Goal: Task Accomplishment & Management: Use online tool/utility

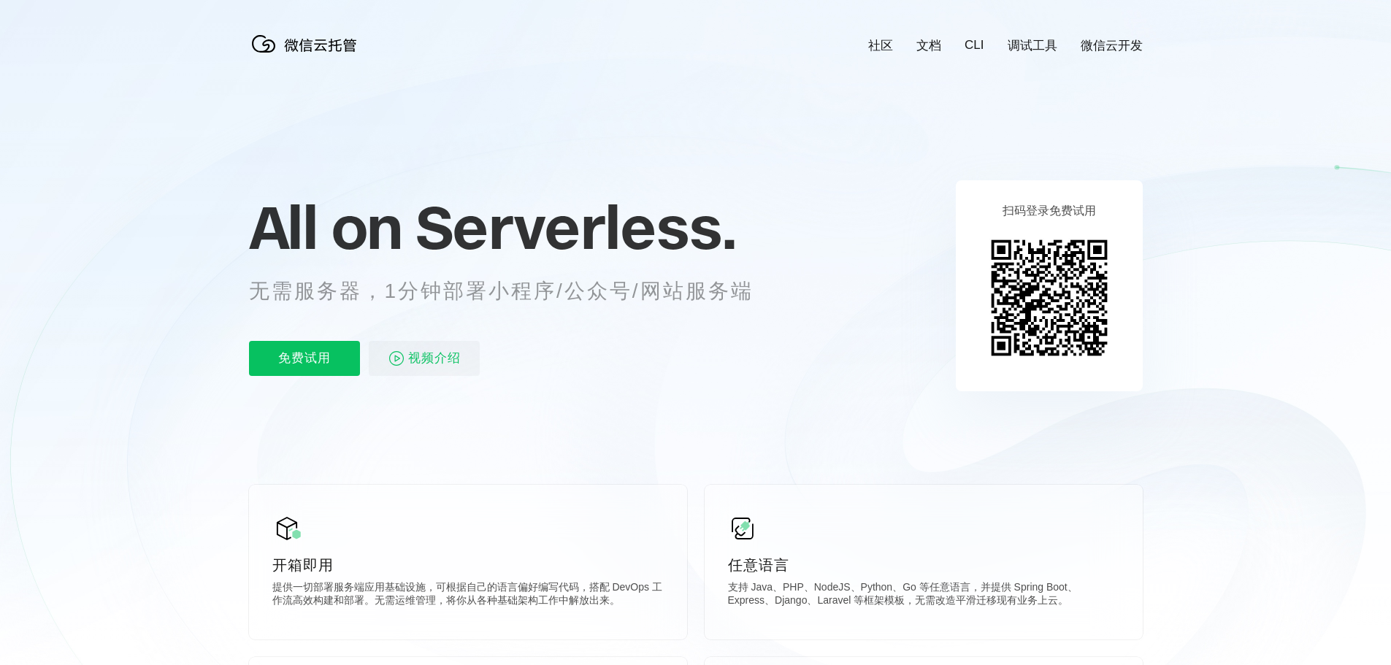
scroll to position [0, 2597]
click at [381, 174] on icon at bounding box center [696, 394] width 1402 height 789
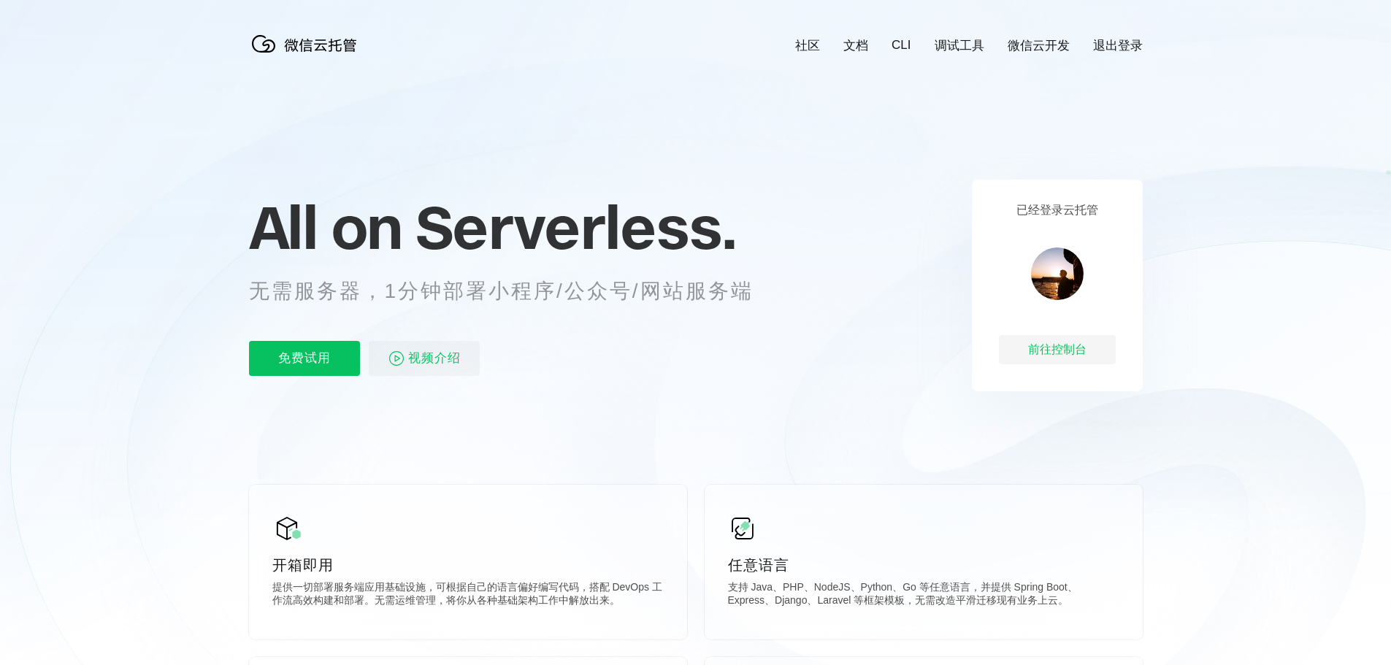
scroll to position [0, 2597]
click at [1015, 42] on link "微信云开发" at bounding box center [1039, 45] width 62 height 17
click at [1065, 349] on div "前往控制台" at bounding box center [1057, 349] width 117 height 29
click at [956, 53] on link "调试工具" at bounding box center [960, 45] width 50 height 17
click at [301, 350] on p "免费试用" at bounding box center [304, 358] width 111 height 35
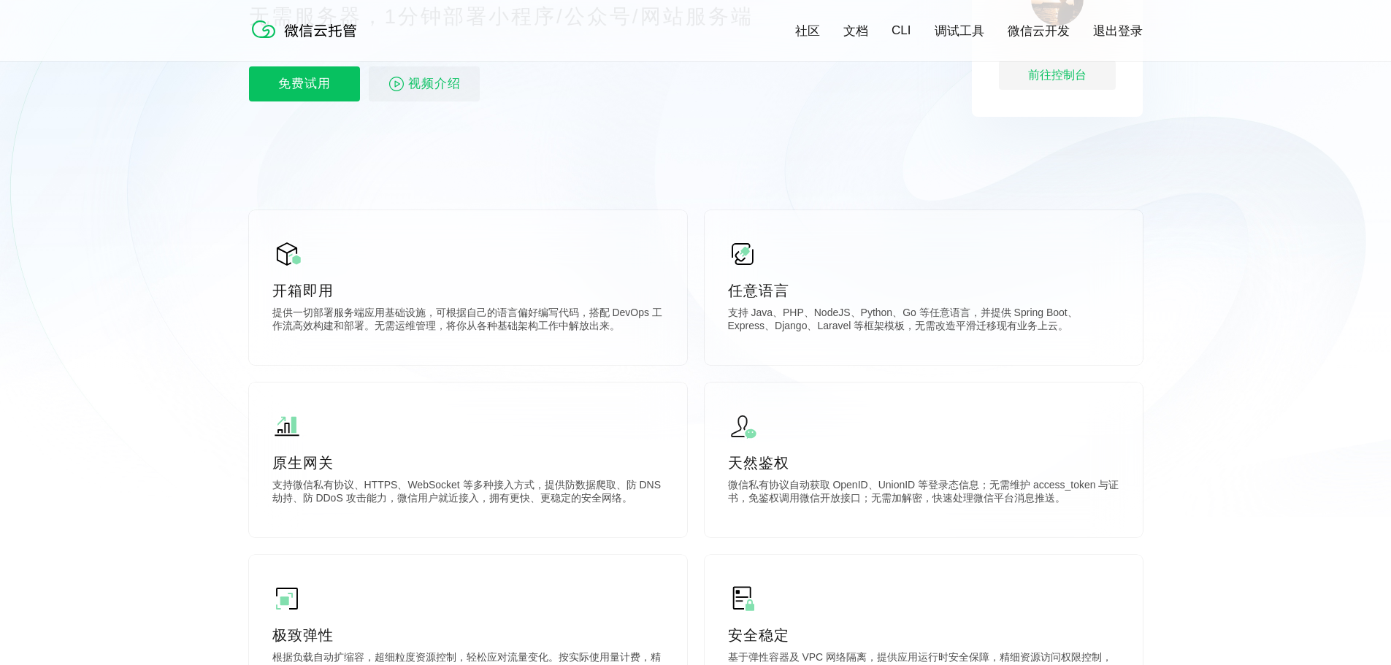
scroll to position [292, 0]
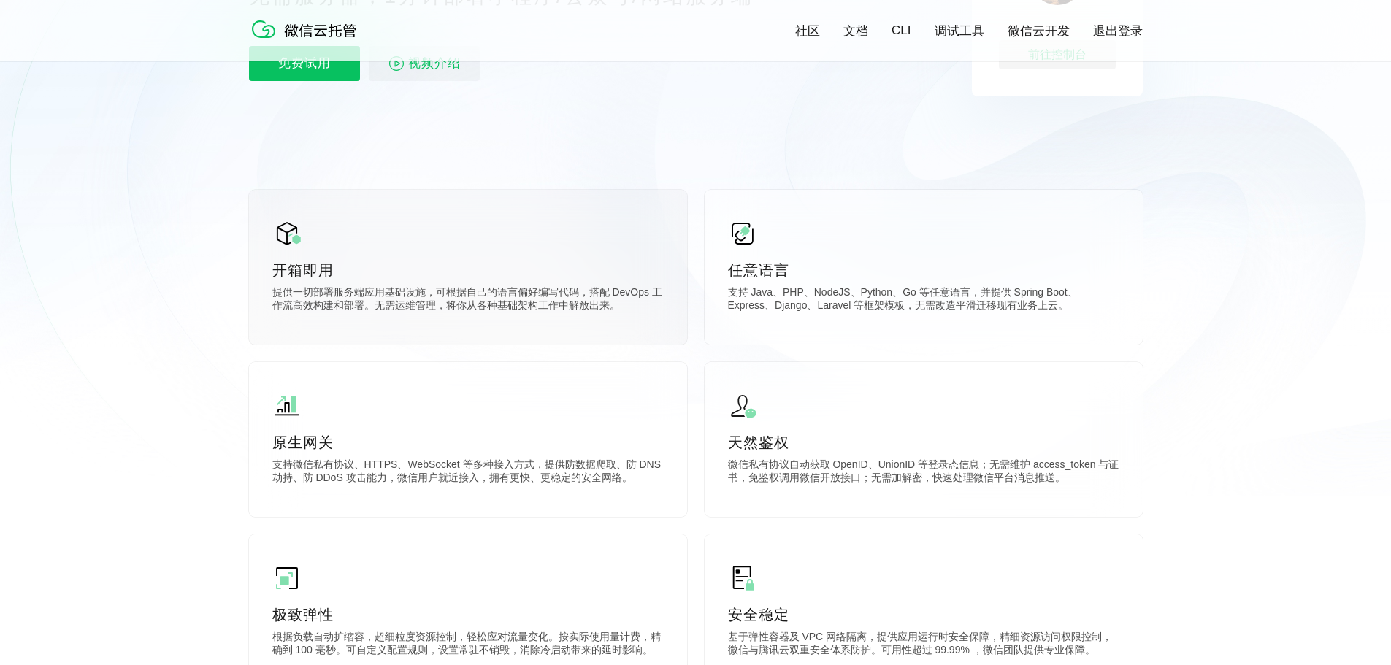
click at [577, 286] on div "开箱即用 提供一切部署服务端应用基础设施，可根据自己的语言偏好编写代码，搭配 DevOps 工作流高效构建和部署。无需运维管理，将你从各种基础架构工作中解放出…" at bounding box center [468, 267] width 438 height 155
click at [382, 225] on div "开箱即用 提供一切部署服务端应用基础设施，可根据自己的语言偏好编写代码，搭配 DevOps 工作流高效构建和部署。无需运维管理，将你从各种基础架构工作中解放出…" at bounding box center [468, 267] width 438 height 155
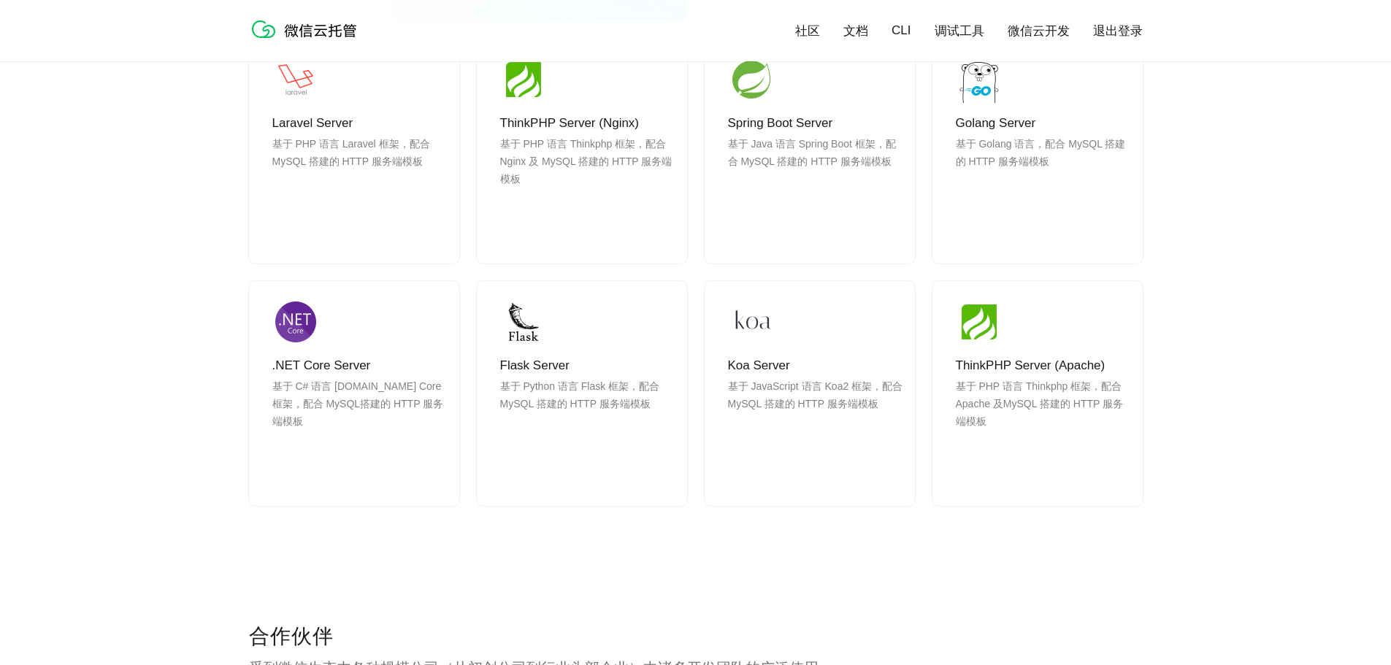
scroll to position [1534, 0]
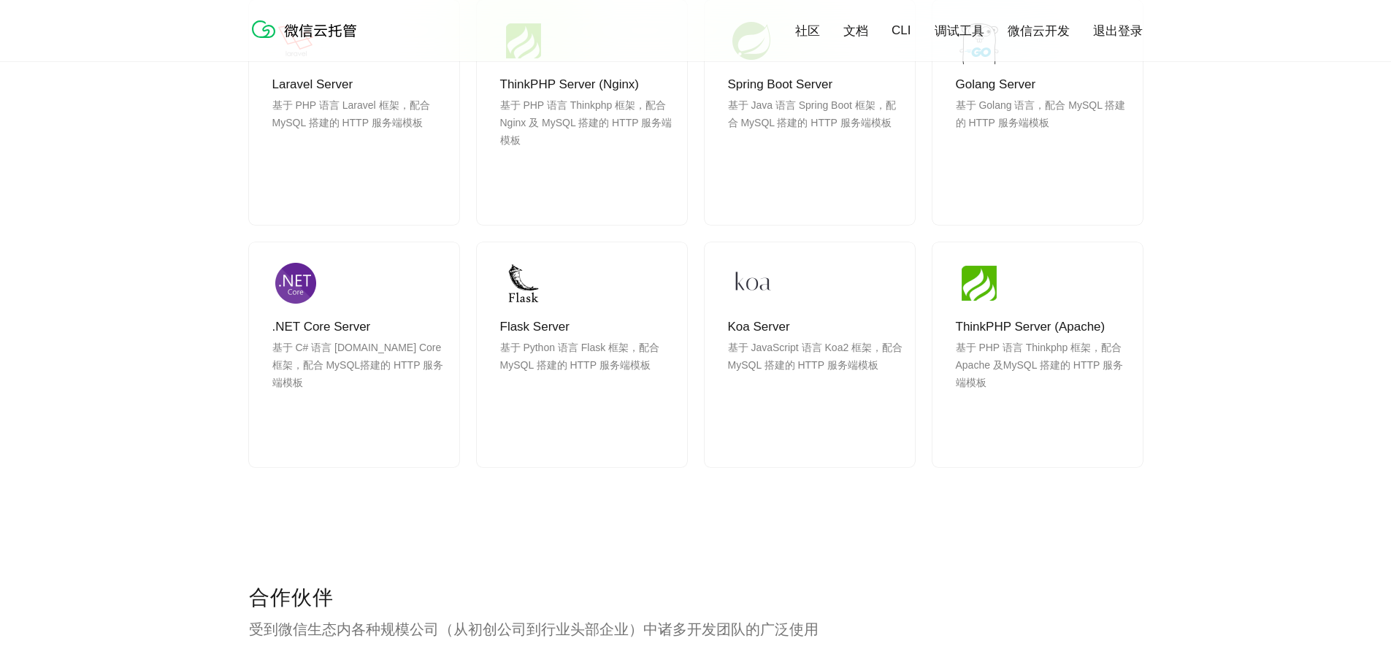
click at [1038, 26] on link "微信云开发" at bounding box center [1039, 31] width 62 height 17
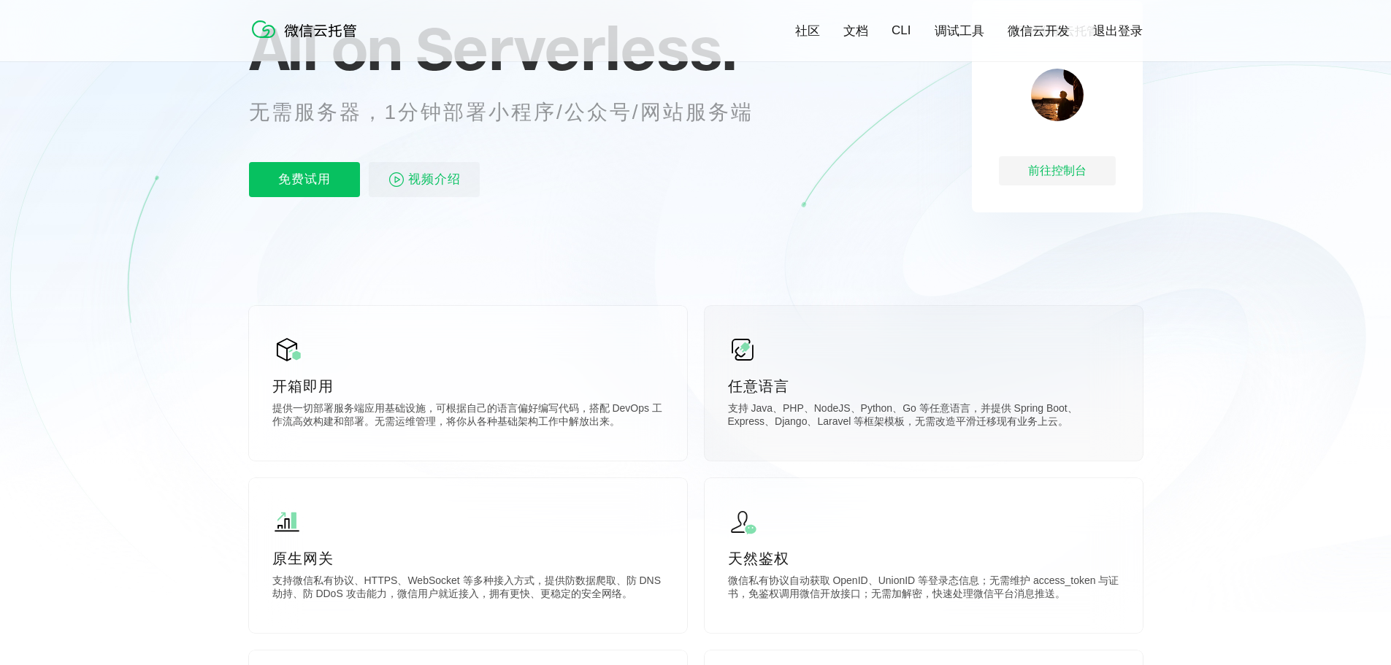
scroll to position [0, 0]
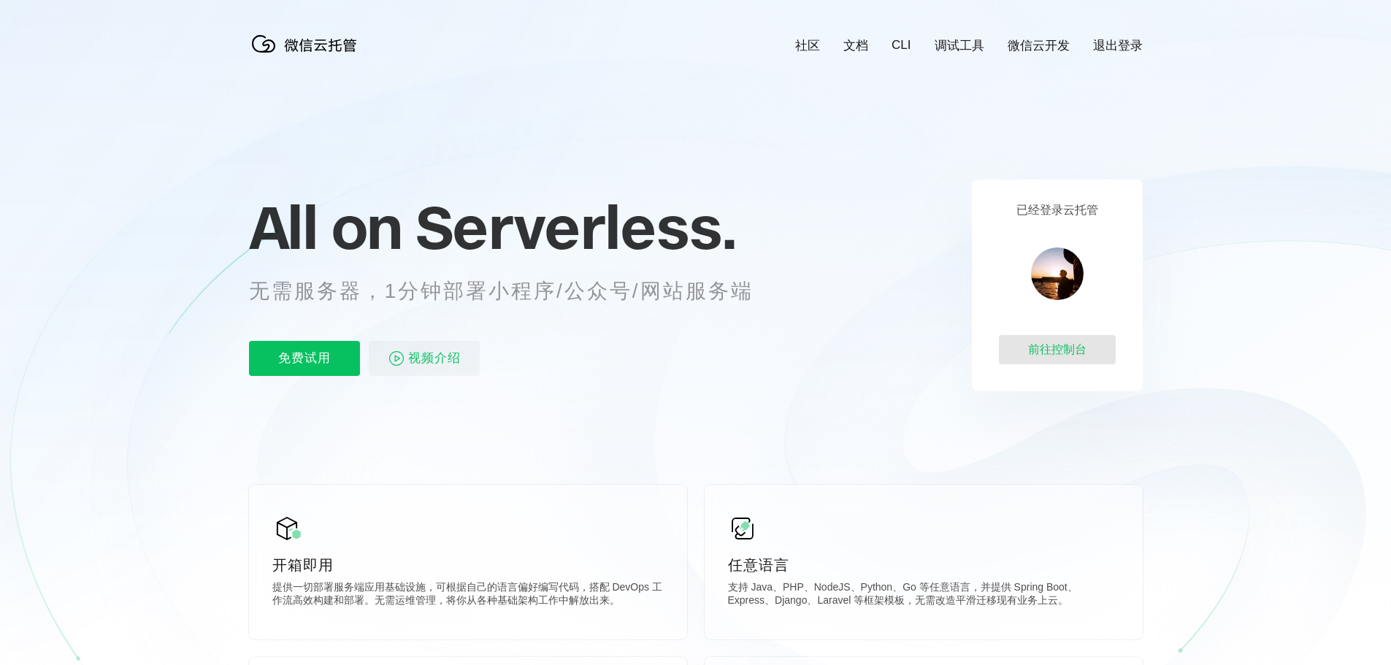
click at [1061, 353] on div "前往控制台" at bounding box center [1057, 349] width 117 height 29
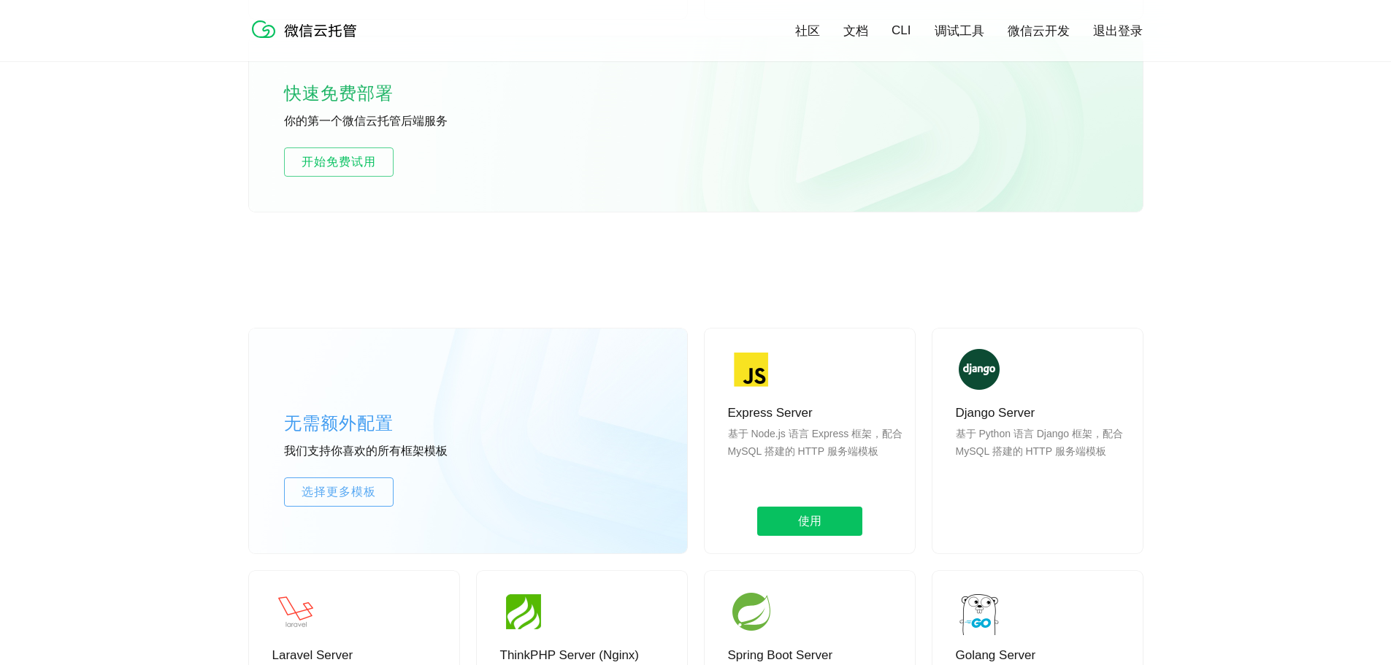
scroll to position [730, 0]
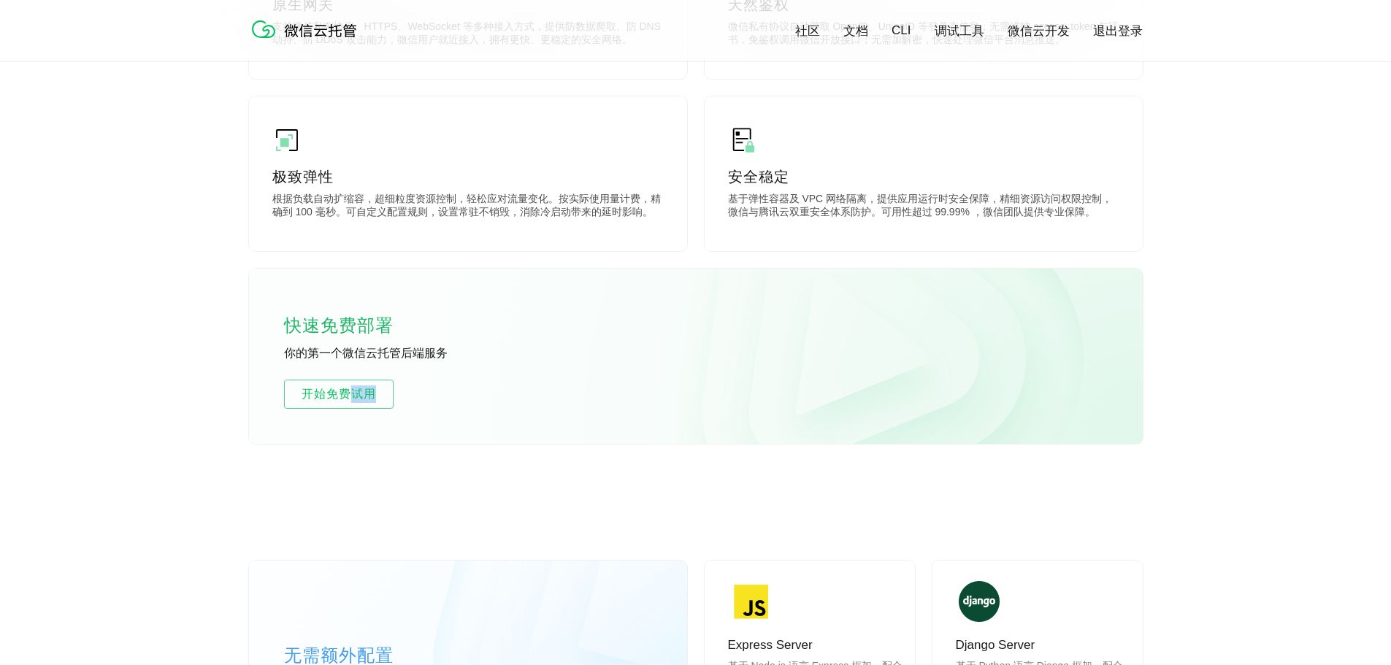
drag, startPoint x: 357, startPoint y: 391, endPoint x: 424, endPoint y: 476, distance: 108.3
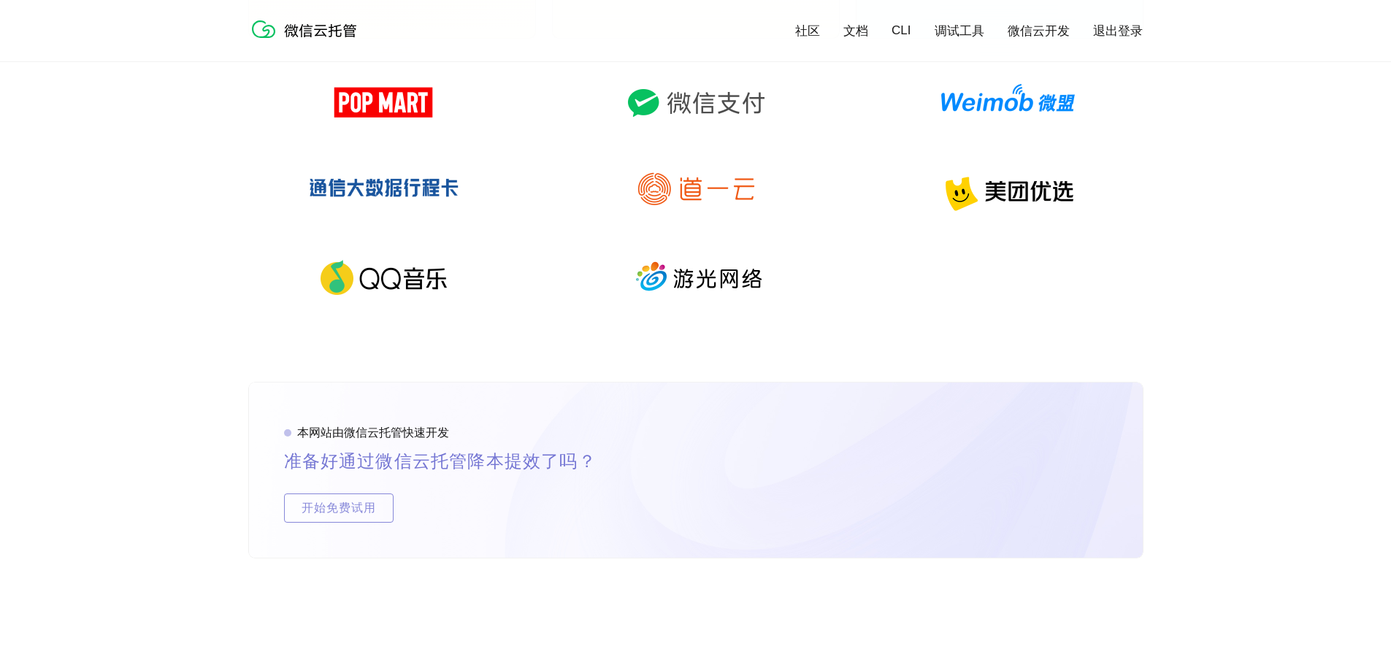
scroll to position [2483, 0]
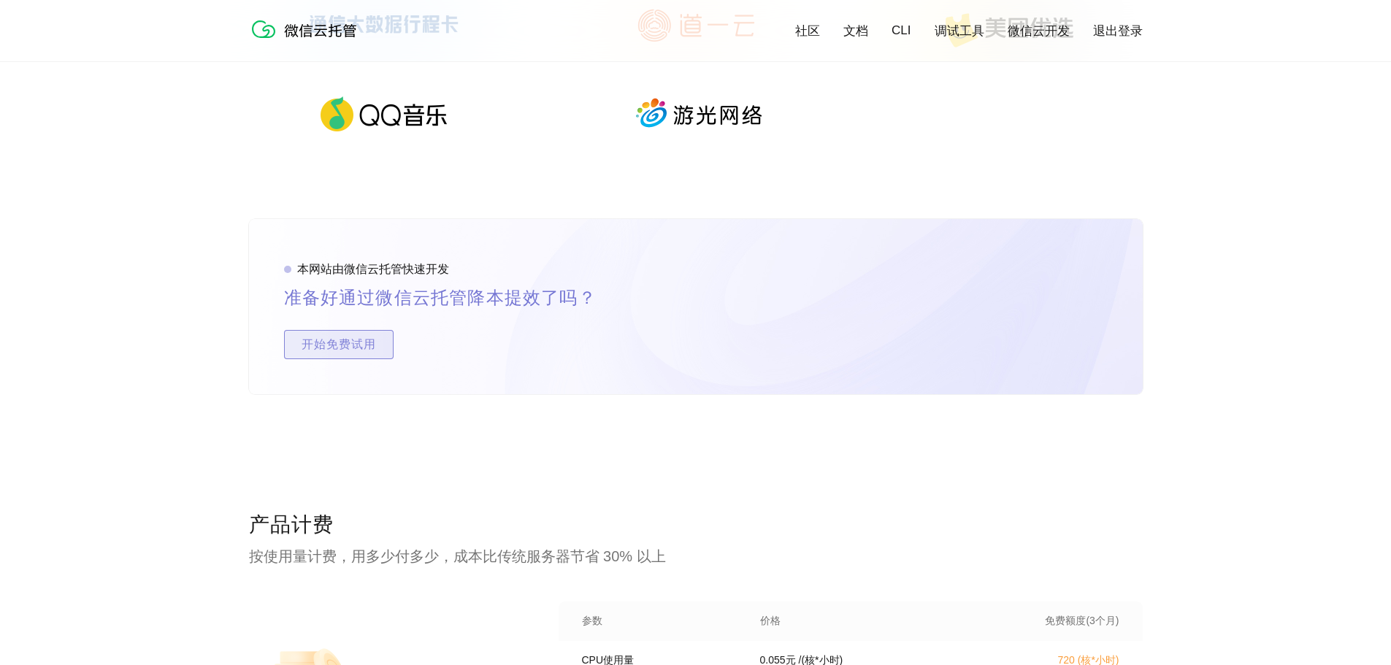
click at [372, 337] on span "开始免费试用" at bounding box center [339, 344] width 108 height 29
click at [903, 31] on link "CLI" at bounding box center [901, 30] width 19 height 15
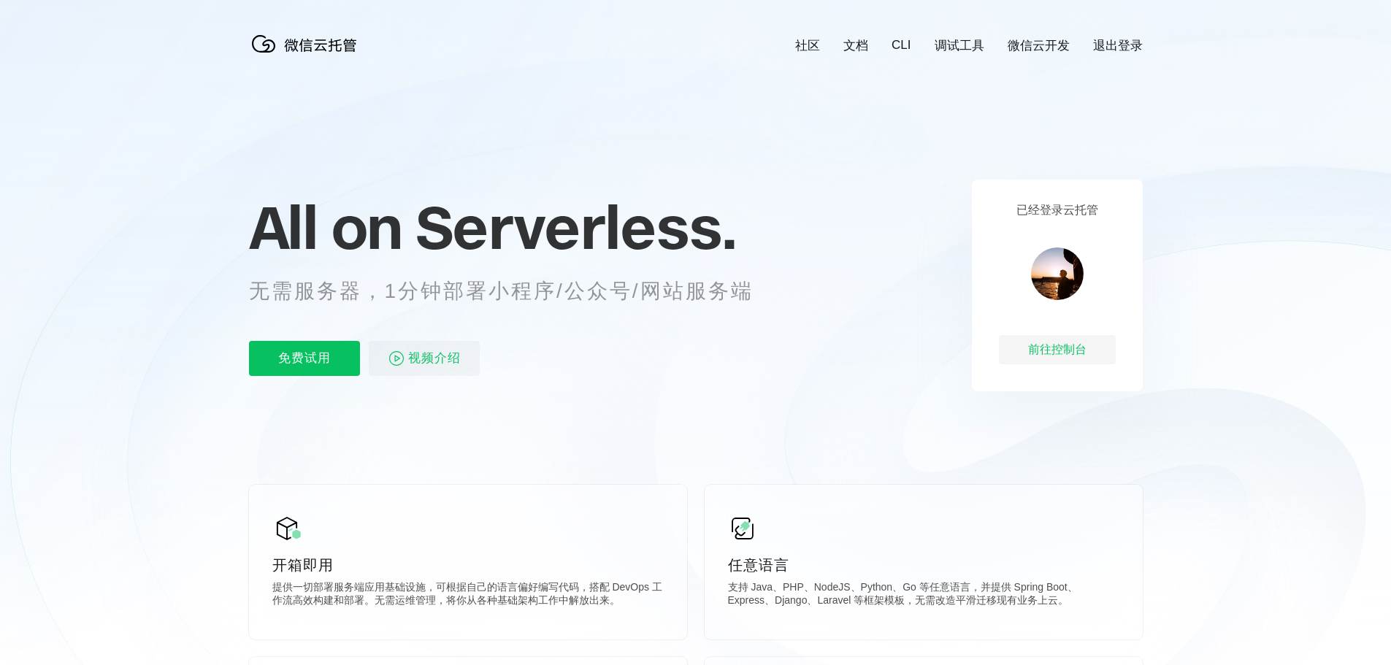
scroll to position [0, 2597]
click at [903, 42] on link "CLI" at bounding box center [901, 45] width 19 height 15
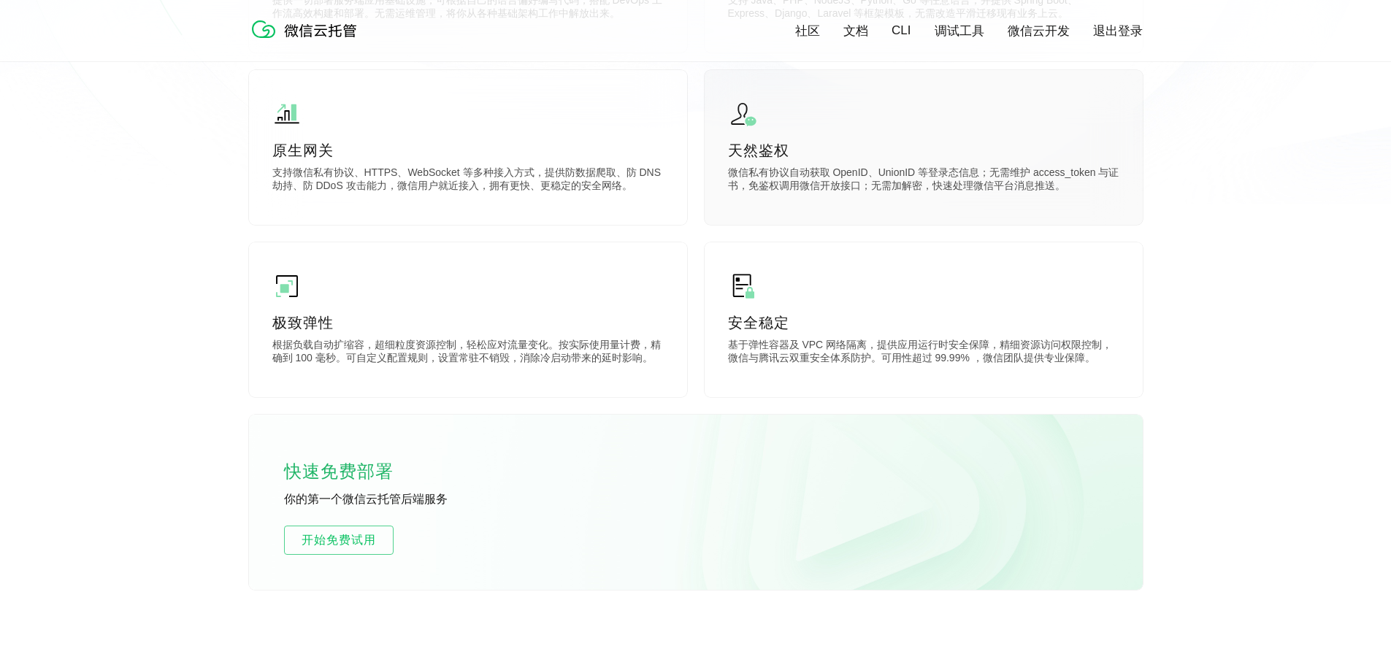
scroll to position [876, 0]
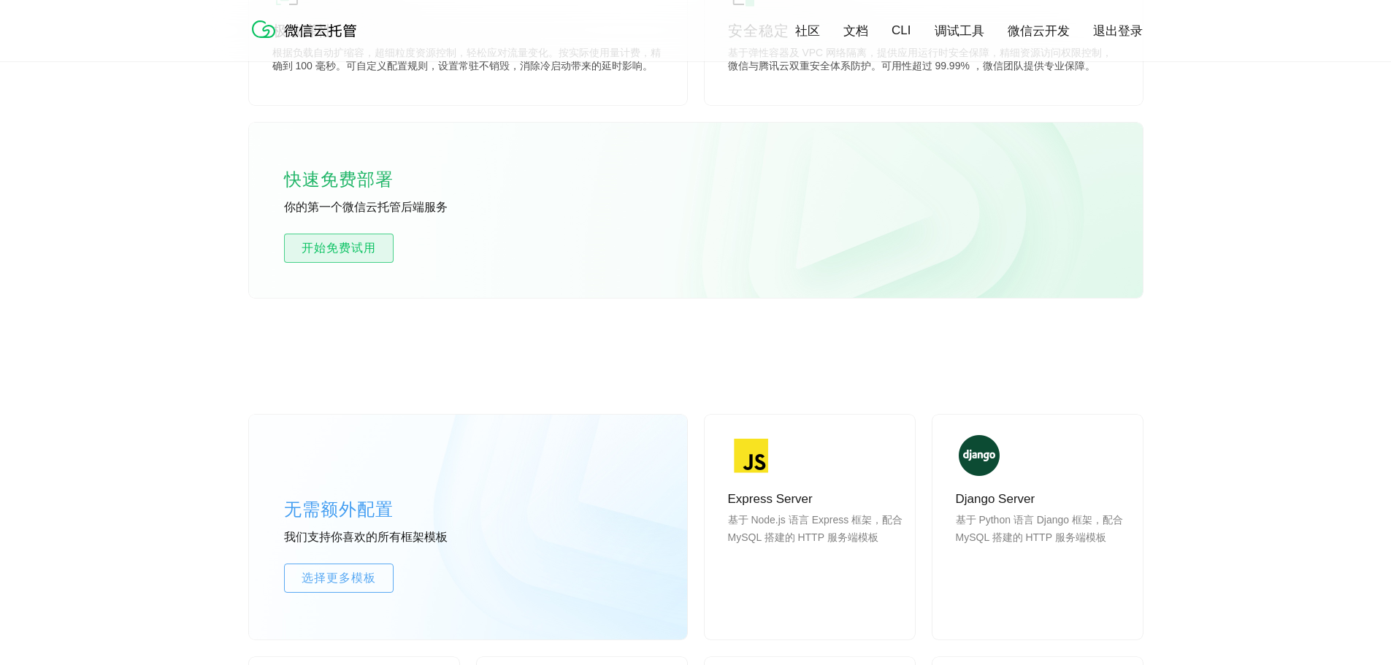
click at [325, 249] on span "开始免费试用" at bounding box center [339, 249] width 108 height 18
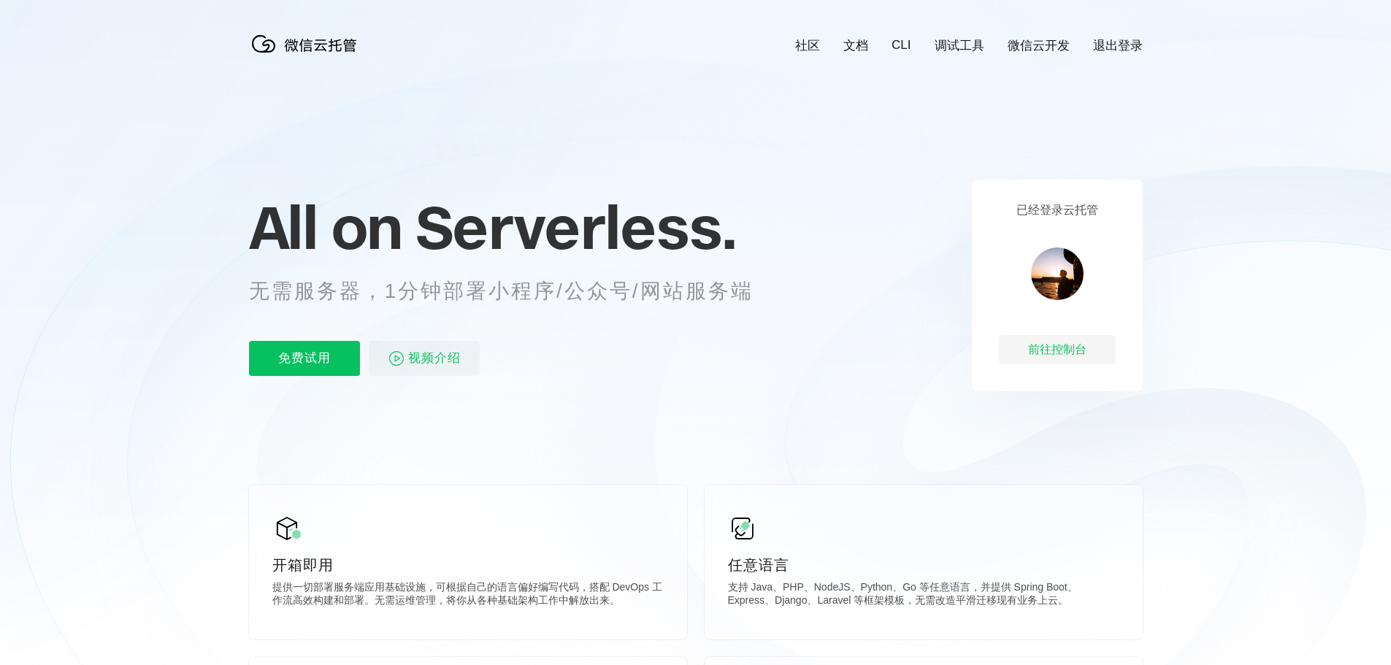
scroll to position [0, 2597]
click at [1068, 351] on div "前往控制台" at bounding box center [1057, 349] width 117 height 29
